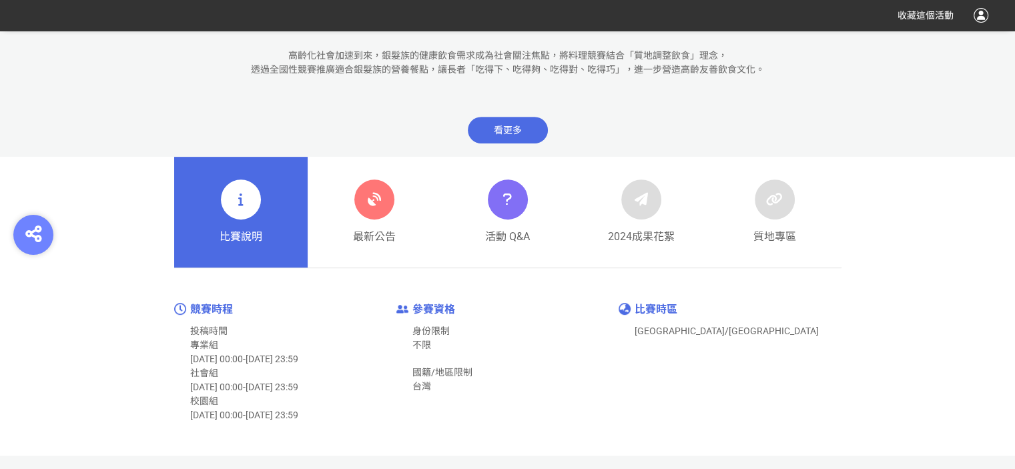
scroll to position [534, 0]
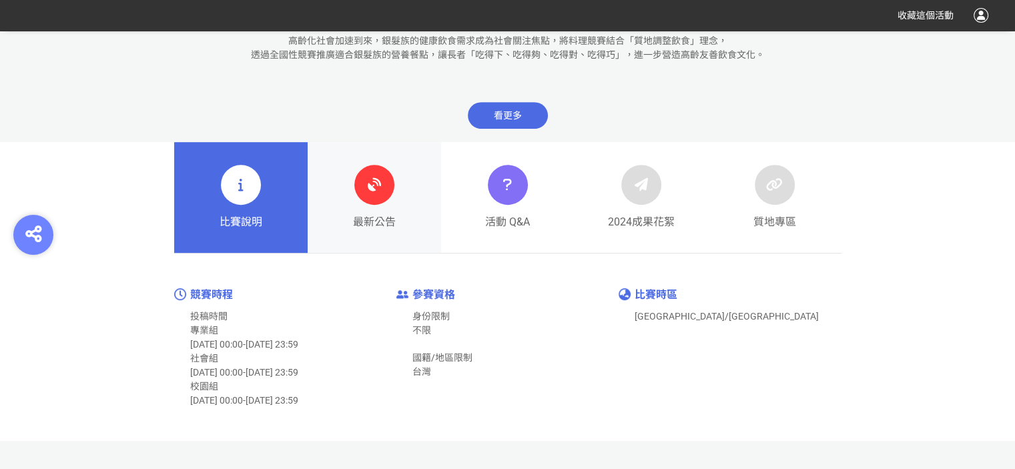
click at [375, 197] on div at bounding box center [374, 185] width 40 height 40
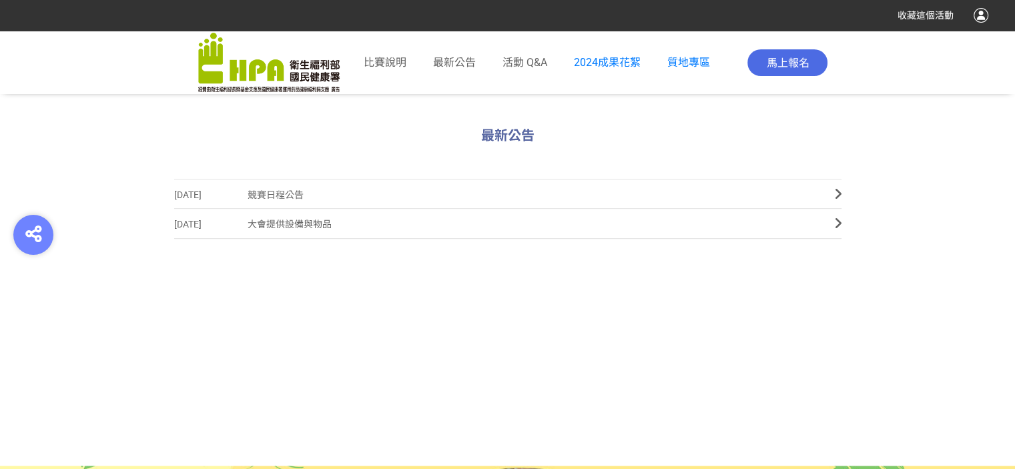
click at [504, 188] on span "競賽日程公告" at bounding box center [531, 195] width 567 height 30
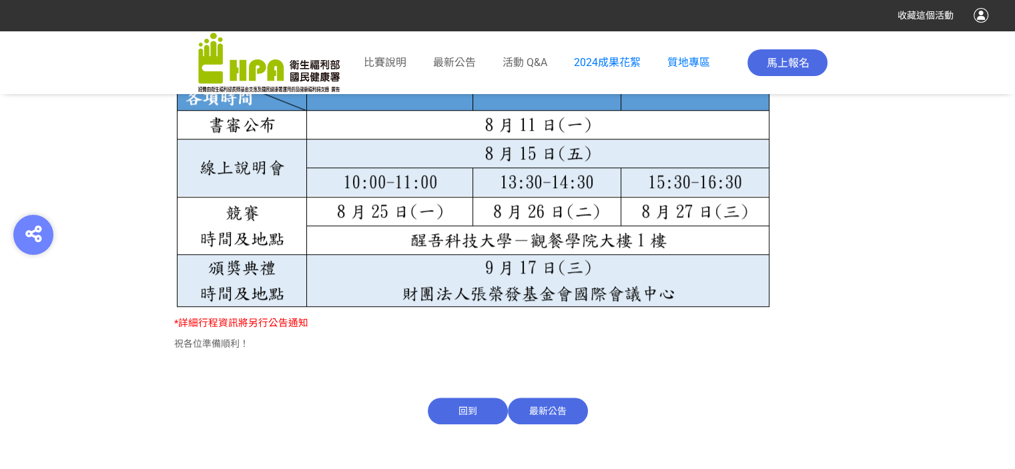
scroll to position [1001, 0]
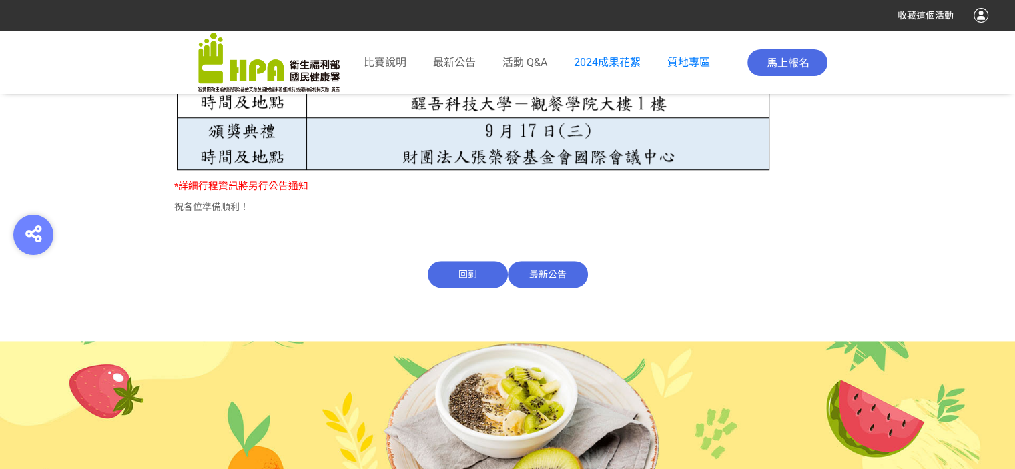
click at [565, 274] on span "最新公告" at bounding box center [548, 274] width 80 height 27
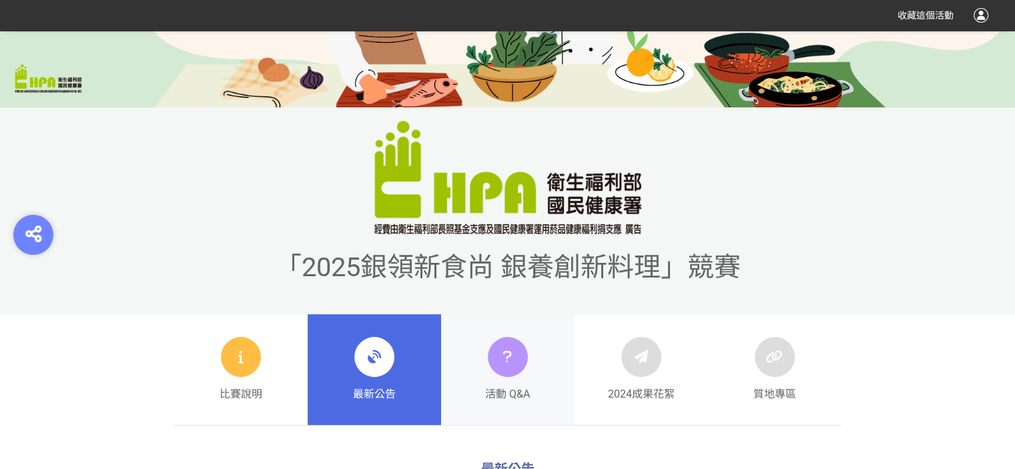
click at [504, 362] on icon at bounding box center [507, 357] width 19 height 24
